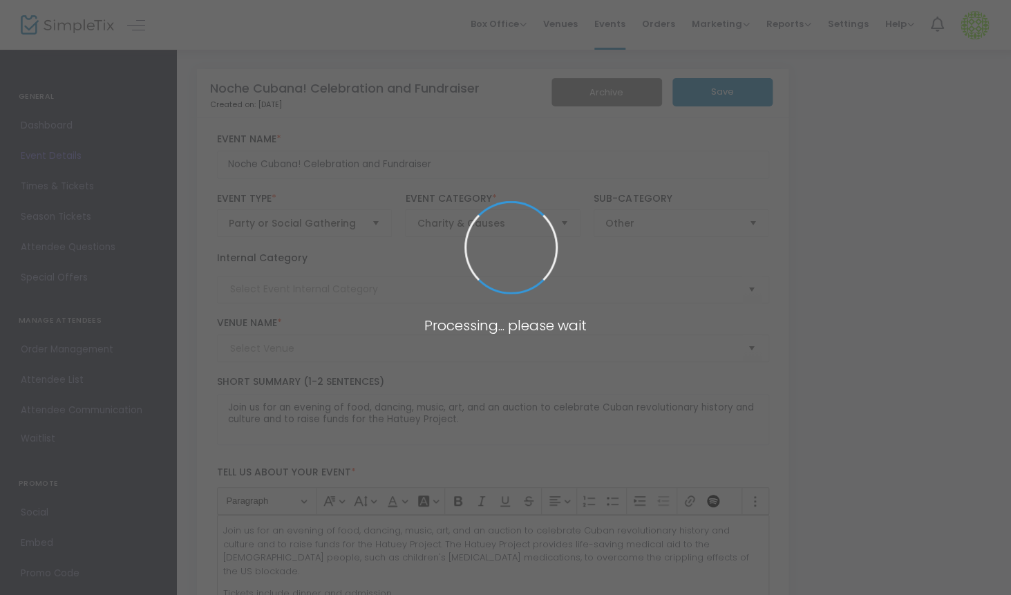
type input "Zumix"
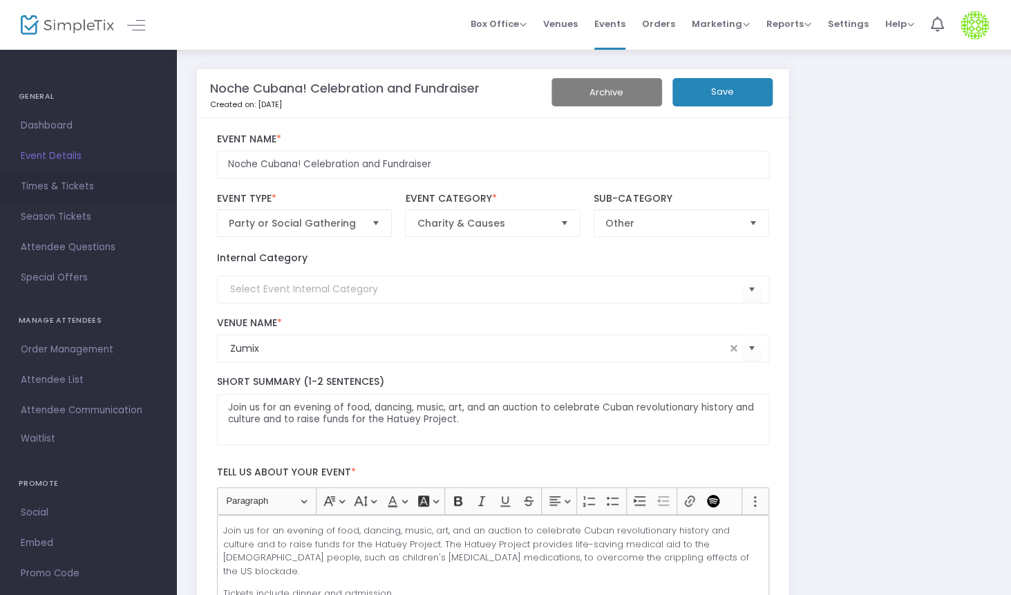
click at [64, 185] on span "Times & Tickets" at bounding box center [88, 187] width 135 height 18
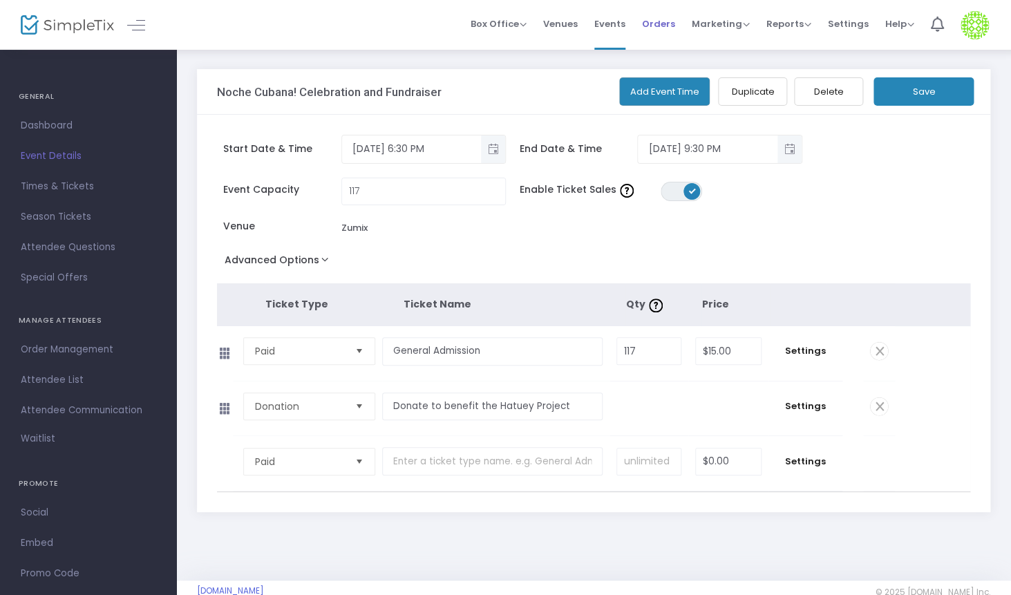
click at [663, 23] on span "Orders" at bounding box center [658, 23] width 33 height 35
